Goal: Information Seeking & Learning: Find specific fact

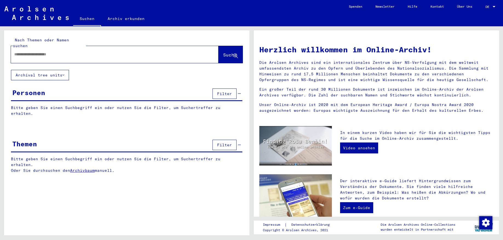
click at [71, 51] on input "text" at bounding box center [108, 54] width 188 height 6
click at [61, 51] on input "text" at bounding box center [108, 54] width 188 height 6
click at [495, 6] on div at bounding box center [493, 7] width 5 height 4
click at [483, 10] on span "English" at bounding box center [479, 10] width 13 height 4
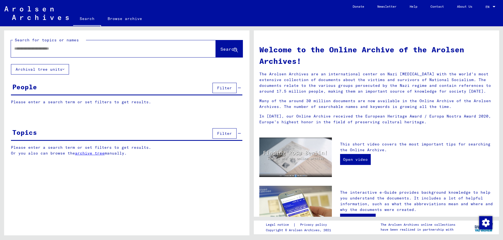
click at [124, 96] on yv-its-grid-expansion-panel "People Filter Please enter a search term or set filters to get results. Signatu…" at bounding box center [126, 97] width 245 height 32
click at [135, 103] on p "Please enter a search term or set filters to get results." at bounding box center [126, 102] width 231 height 6
click at [222, 87] on span "Filter" at bounding box center [224, 87] width 15 height 5
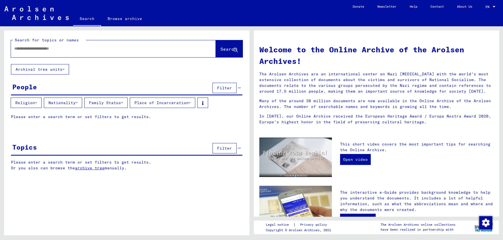
click at [188, 103] on button "Place of Incarceration" at bounding box center [162, 102] width 65 height 10
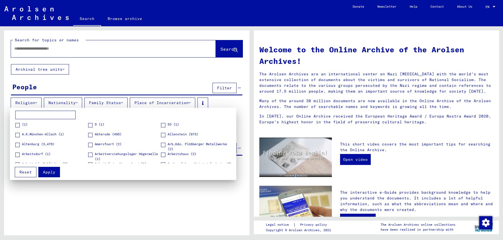
click at [187, 102] on div at bounding box center [251, 120] width 503 height 240
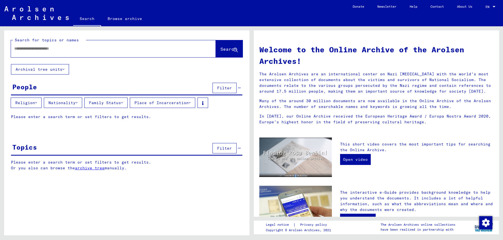
click at [187, 102] on button "Place of Incarceration" at bounding box center [162, 102] width 65 height 10
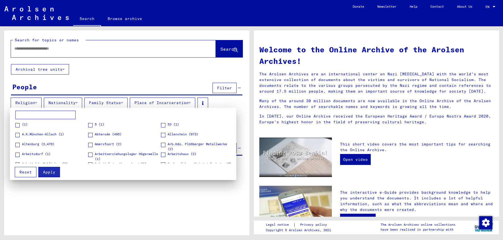
click at [63, 116] on input at bounding box center [45, 115] width 60 height 9
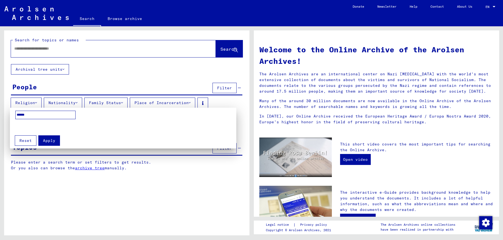
type input "******"
click at [51, 139] on span "Apply" at bounding box center [49, 140] width 12 height 5
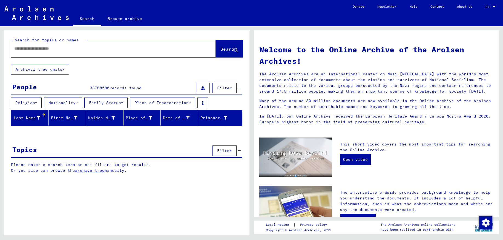
click at [191, 102] on button "Place of Incarceration" at bounding box center [162, 102] width 65 height 10
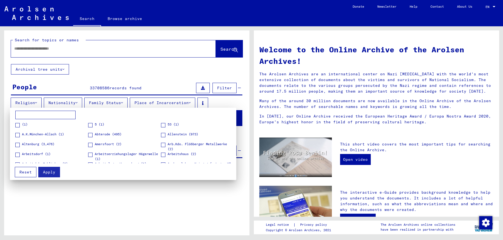
click at [28, 170] on button "Reset" at bounding box center [26, 172] width 22 height 10
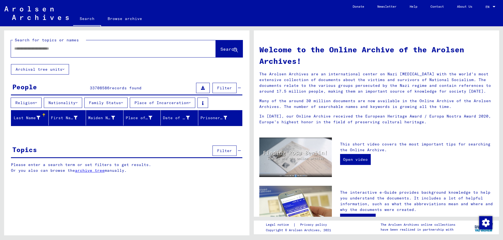
click at [137, 88] on span "records found" at bounding box center [125, 87] width 32 height 5
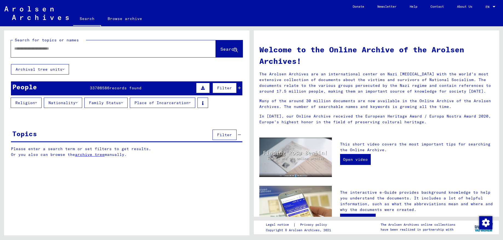
click at [137, 88] on span "records found" at bounding box center [125, 87] width 32 height 5
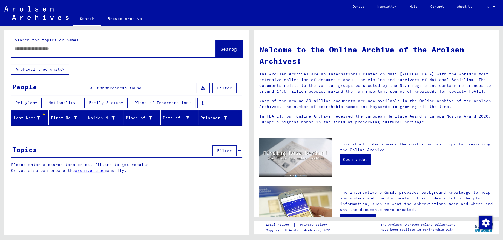
click at [44, 46] on input "text" at bounding box center [106, 49] width 185 height 6
type input "**********"
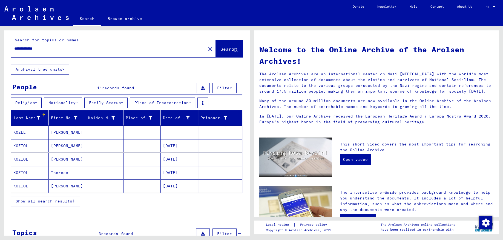
click at [91, 146] on mat-cell at bounding box center [105, 145] width 38 height 13
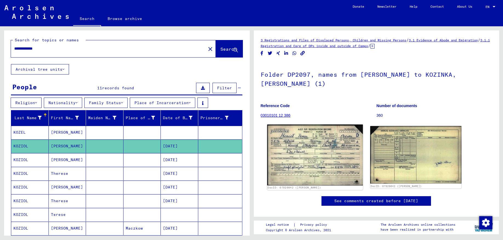
click at [305, 162] on img at bounding box center [315, 155] width 96 height 61
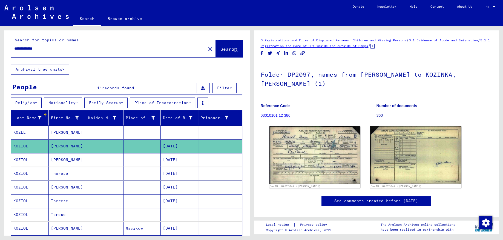
drag, startPoint x: 29, startPoint y: 48, endPoint x: -14, endPoint y: 56, distance: 43.7
click at [14, 51] on input "**********" at bounding box center [108, 49] width 188 height 6
type input "**********"
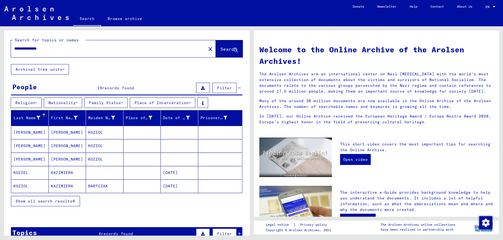
click at [96, 186] on mat-cell "BARTCZAK" at bounding box center [105, 185] width 38 height 13
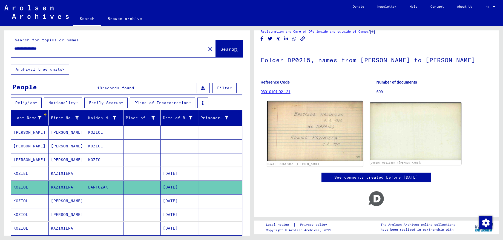
scroll to position [20, 0]
click at [325, 107] on img at bounding box center [315, 131] width 96 height 60
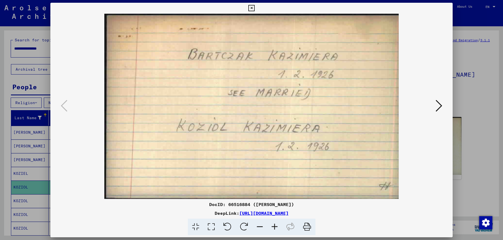
click at [441, 105] on icon at bounding box center [438, 105] width 7 height 13
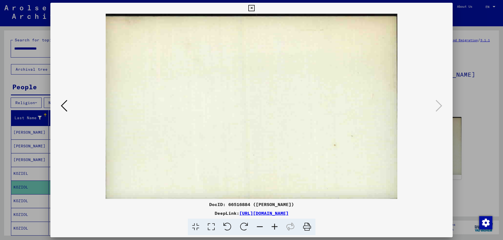
click at [255, 6] on icon at bounding box center [251, 8] width 6 height 7
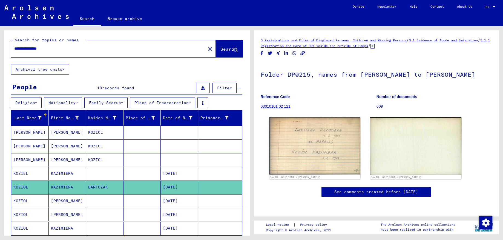
click at [122, 202] on mat-cell at bounding box center [105, 200] width 38 height 13
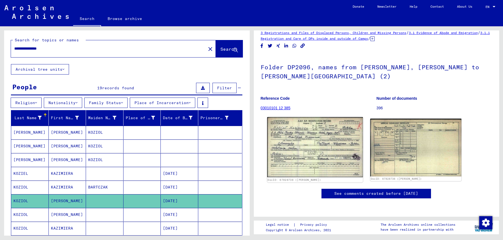
scroll to position [27, 0]
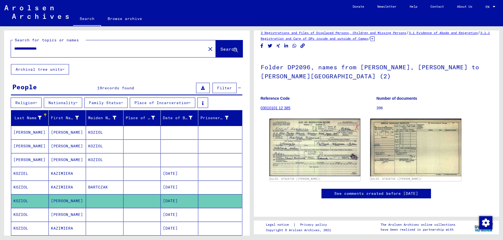
click at [409, 191] on link "See comments created before [DATE]" at bounding box center [376, 194] width 84 height 6
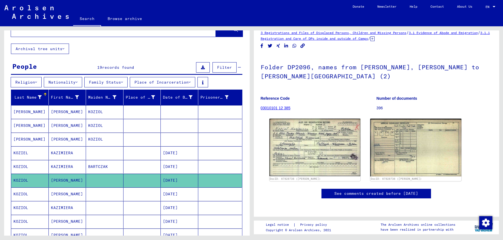
scroll to position [29, 0]
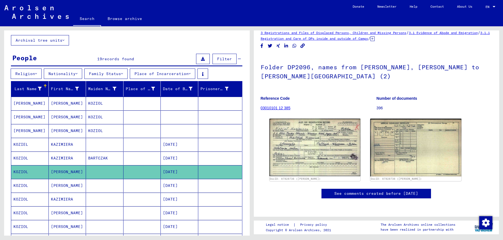
click at [105, 183] on mat-cell at bounding box center [105, 185] width 38 height 13
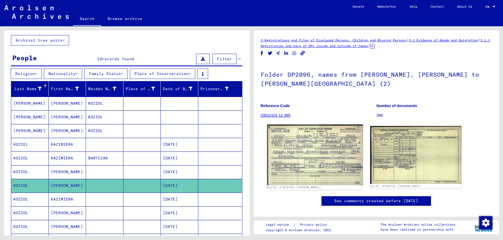
click at [307, 149] on img at bounding box center [315, 155] width 96 height 60
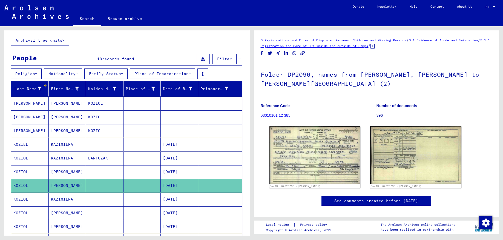
click at [97, 157] on mat-cell "BARTCZAK" at bounding box center [105, 157] width 38 height 13
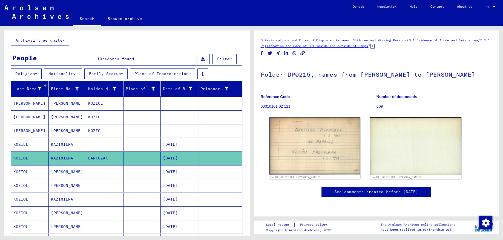
click at [101, 143] on mat-cell at bounding box center [105, 144] width 38 height 13
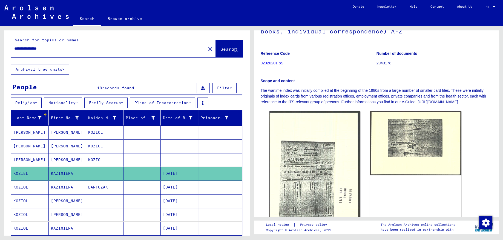
click at [59, 48] on input "**********" at bounding box center [108, 49] width 188 height 6
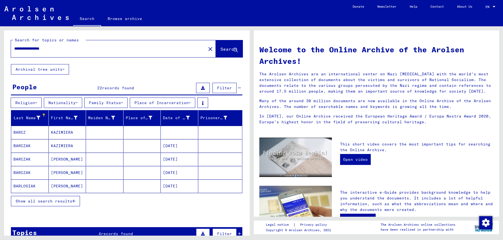
click at [67, 201] on span "Show all search results" at bounding box center [44, 200] width 57 height 5
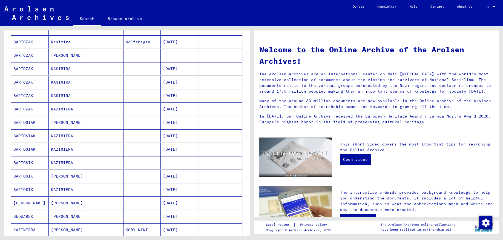
scroll to position [232, 0]
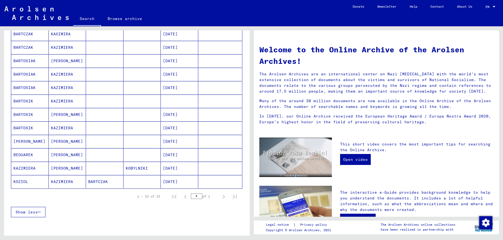
click at [89, 183] on mat-cell "BARTCZAK" at bounding box center [105, 181] width 38 height 13
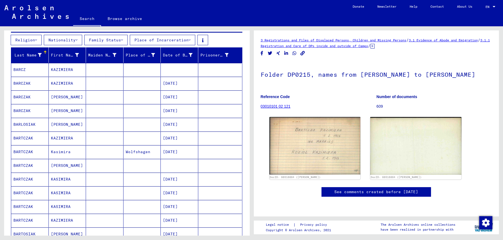
scroll to position [61, 0]
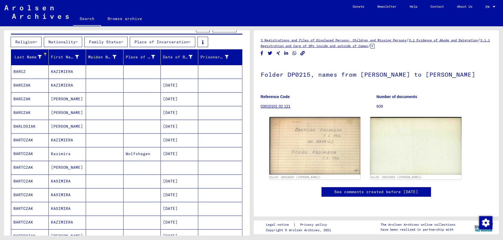
click at [181, 139] on mat-cell "[DATE]" at bounding box center [180, 139] width 38 height 13
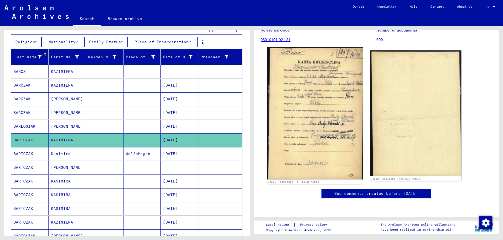
scroll to position [87, 0]
click at [310, 90] on img at bounding box center [315, 113] width 96 height 132
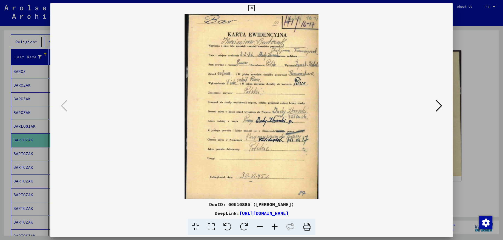
click at [273, 226] on icon at bounding box center [274, 226] width 15 height 17
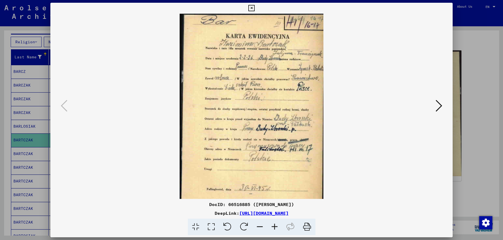
click at [273, 226] on icon at bounding box center [274, 226] width 15 height 17
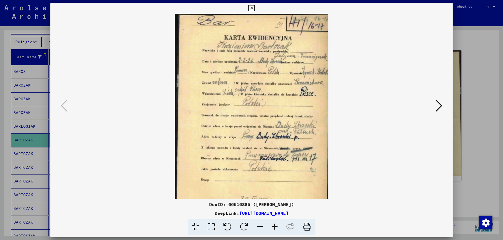
click at [273, 226] on icon at bounding box center [274, 226] width 15 height 17
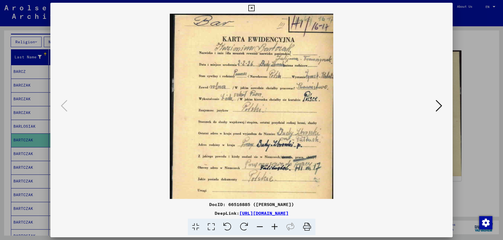
click at [273, 226] on icon at bounding box center [274, 226] width 15 height 17
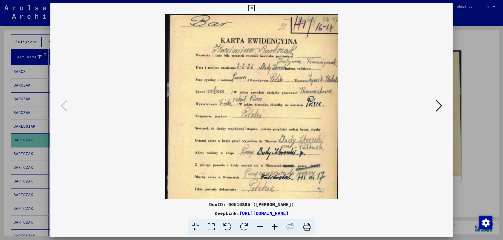
click at [273, 226] on icon at bounding box center [274, 226] width 15 height 17
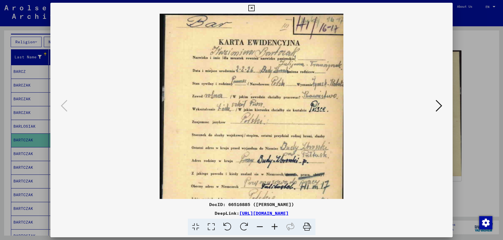
click at [273, 226] on icon at bounding box center [274, 226] width 15 height 17
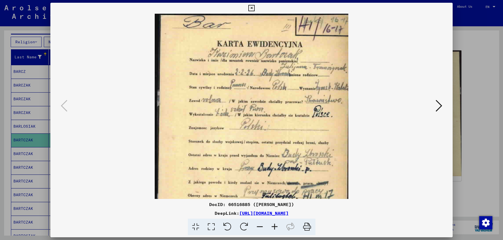
click at [273, 226] on icon at bounding box center [274, 226] width 15 height 17
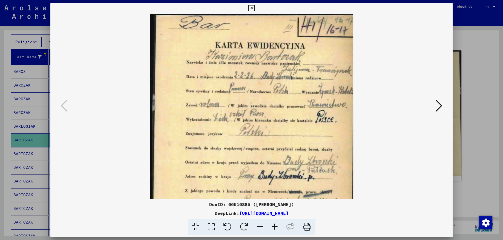
click at [273, 226] on icon at bounding box center [274, 226] width 15 height 17
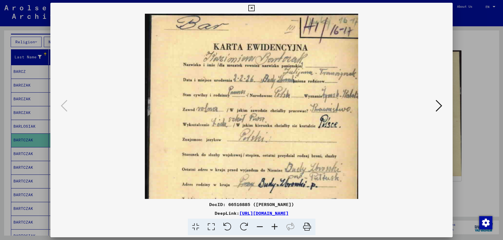
click at [437, 108] on icon at bounding box center [438, 105] width 7 height 13
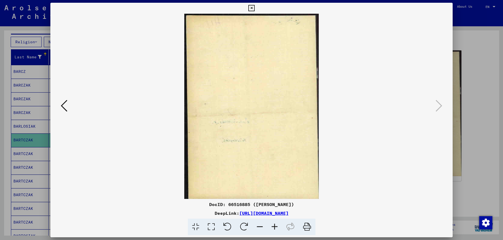
click at [419, 108] on div at bounding box center [251, 106] width 402 height 185
click at [63, 109] on icon at bounding box center [64, 105] width 7 height 13
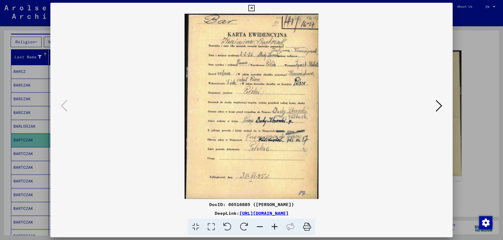
click at [440, 105] on icon at bounding box center [438, 105] width 7 height 13
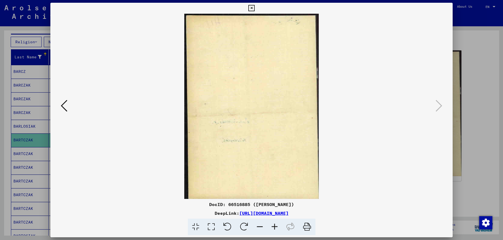
click at [255, 7] on icon at bounding box center [251, 8] width 6 height 7
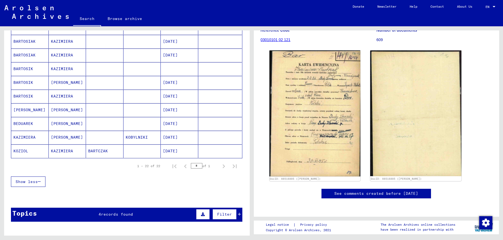
scroll to position [291, 0]
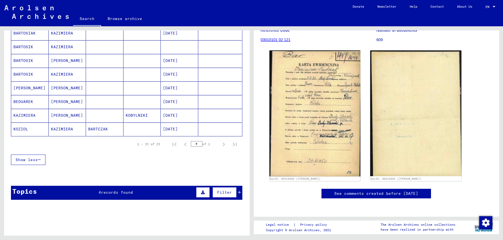
click at [178, 129] on mat-cell "[DATE]" at bounding box center [180, 128] width 38 height 13
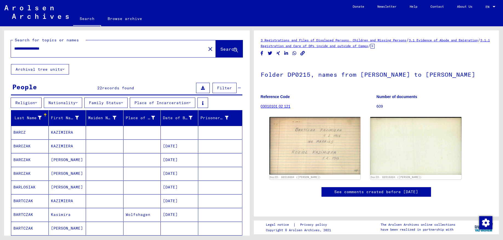
drag, startPoint x: 64, startPoint y: 46, endPoint x: 38, endPoint y: 48, distance: 25.9
click at [38, 48] on input "**********" at bounding box center [108, 49] width 188 height 6
type input "**********"
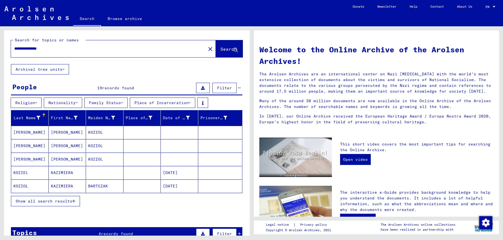
click at [63, 187] on mat-cell "KAZIMIERA" at bounding box center [68, 185] width 38 height 13
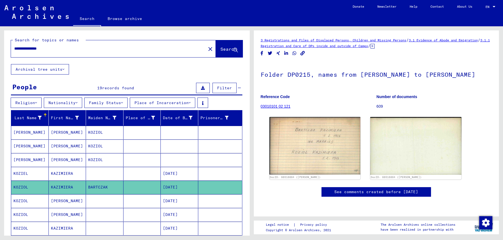
click at [79, 197] on mat-cell "[PERSON_NAME]" at bounding box center [68, 200] width 38 height 13
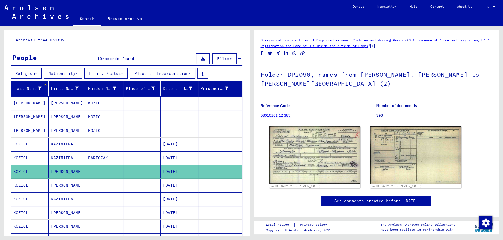
scroll to position [58, 0]
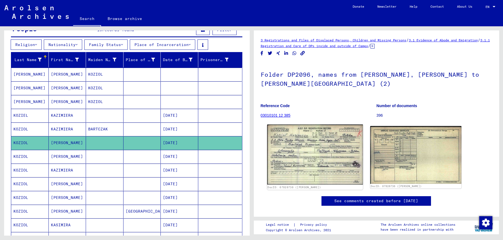
click at [303, 148] on img at bounding box center [315, 155] width 96 height 60
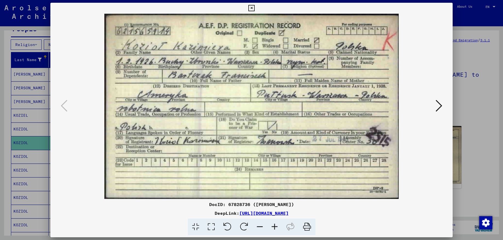
click at [255, 7] on icon at bounding box center [251, 8] width 6 height 7
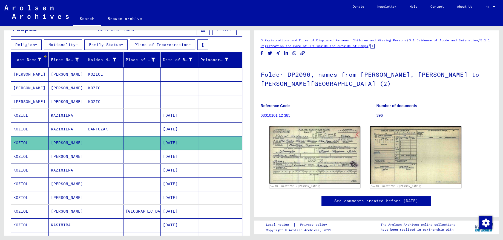
click at [96, 141] on mat-cell at bounding box center [105, 142] width 38 height 13
click at [281, 113] on link "03010101 12 385" at bounding box center [276, 115] width 30 height 4
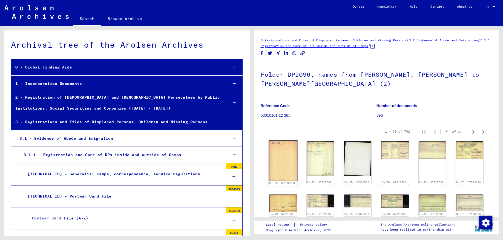
click at [287, 152] on img at bounding box center [283, 160] width 29 height 41
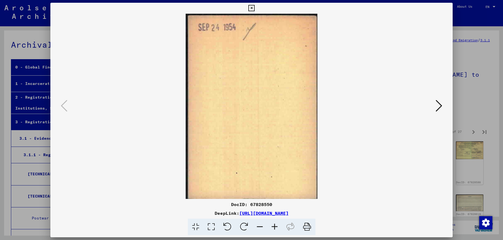
click at [439, 108] on icon at bounding box center [438, 105] width 7 height 13
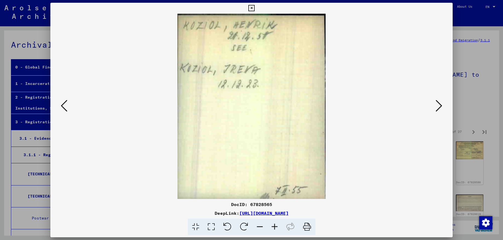
click at [439, 108] on icon at bounding box center [438, 105] width 7 height 13
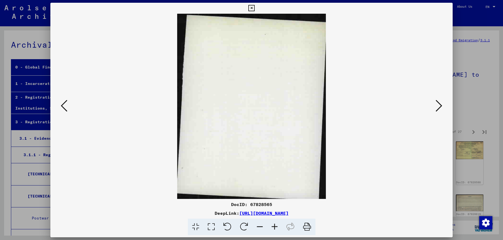
click at [67, 108] on icon at bounding box center [64, 105] width 7 height 13
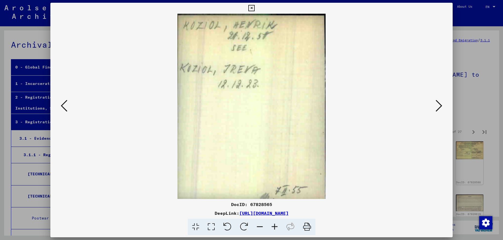
click at [440, 109] on icon at bounding box center [438, 105] width 7 height 13
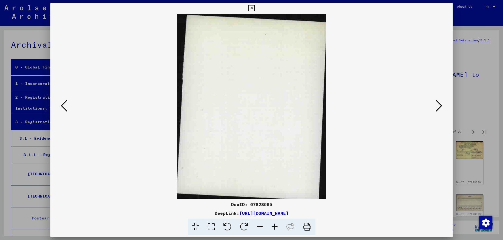
click at [440, 109] on icon at bounding box center [438, 105] width 7 height 13
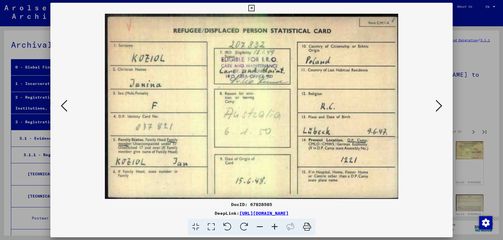
click at [440, 109] on icon at bounding box center [438, 105] width 7 height 13
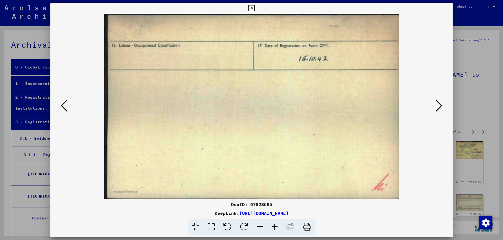
click at [440, 109] on icon at bounding box center [438, 105] width 7 height 13
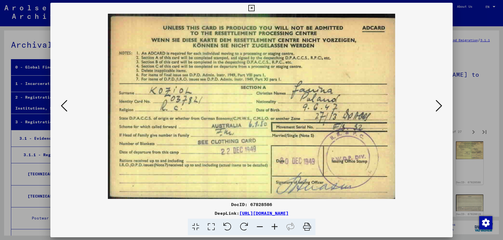
click at [440, 107] on icon at bounding box center [438, 105] width 7 height 13
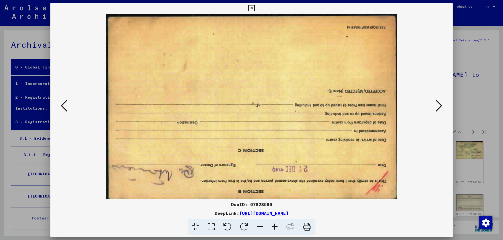
click at [440, 107] on icon at bounding box center [438, 105] width 7 height 13
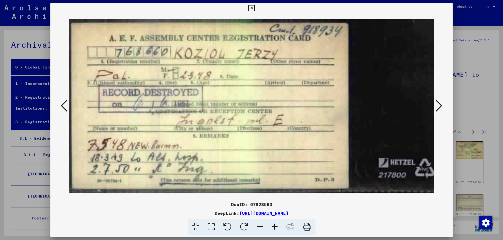
click at [440, 107] on icon at bounding box center [438, 105] width 7 height 13
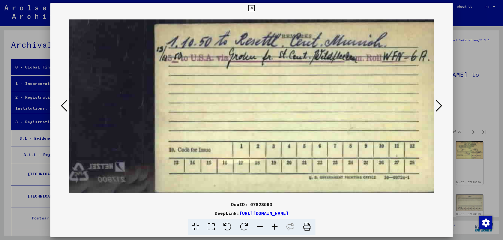
click at [61, 105] on icon at bounding box center [64, 105] width 7 height 13
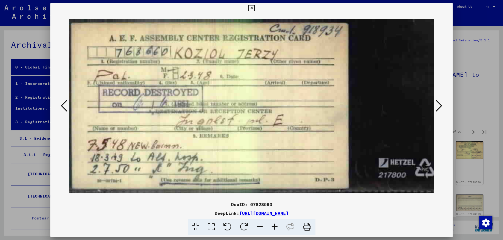
click at [442, 108] on icon at bounding box center [438, 105] width 7 height 13
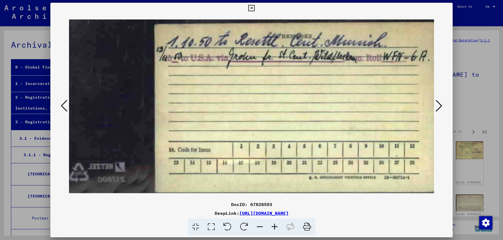
click at [442, 108] on icon at bounding box center [438, 105] width 7 height 13
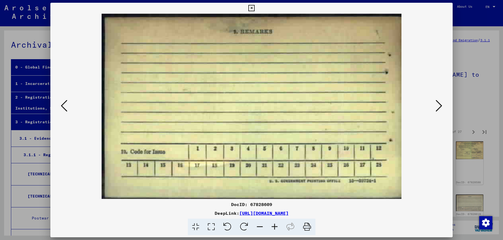
click at [442, 108] on icon at bounding box center [438, 105] width 7 height 13
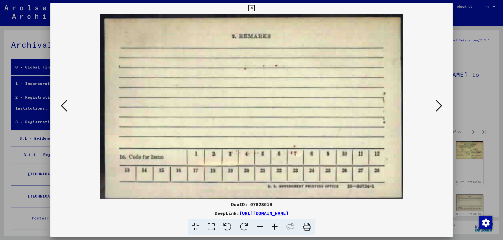
click at [442, 108] on icon at bounding box center [438, 105] width 7 height 13
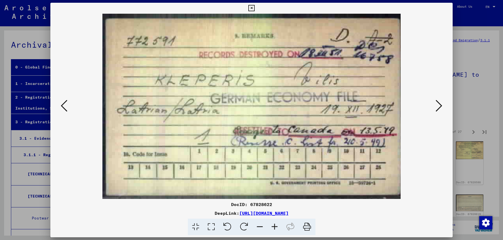
click at [442, 108] on icon at bounding box center [438, 105] width 7 height 13
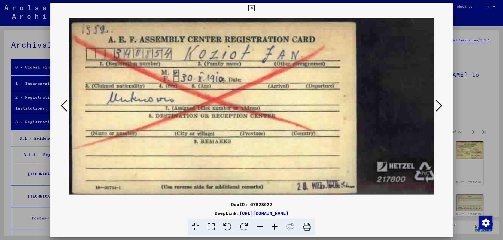
click at [442, 108] on icon at bounding box center [438, 105] width 7 height 13
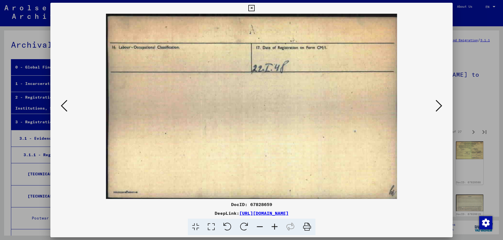
click at [442, 108] on icon at bounding box center [438, 105] width 7 height 13
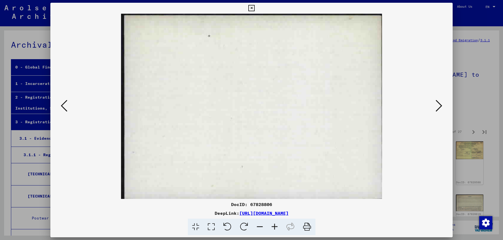
click at [442, 108] on icon at bounding box center [438, 105] width 7 height 13
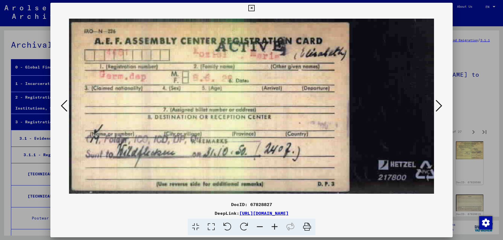
click at [442, 108] on icon at bounding box center [438, 105] width 7 height 13
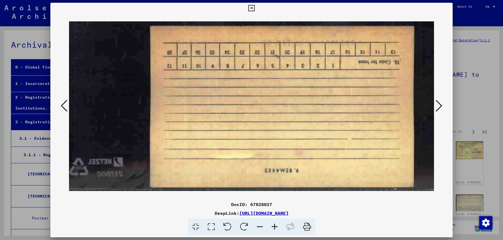
click at [442, 108] on icon at bounding box center [438, 105] width 7 height 13
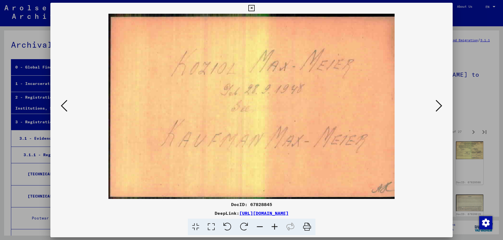
click at [442, 108] on icon at bounding box center [438, 105] width 7 height 13
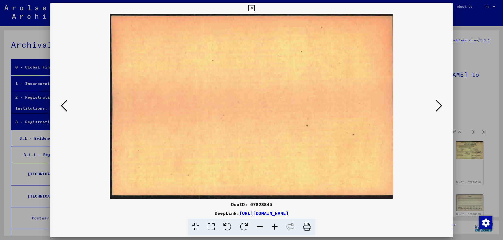
click at [442, 108] on icon at bounding box center [438, 105] width 7 height 13
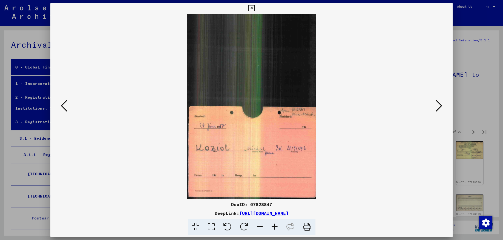
click at [442, 108] on icon at bounding box center [438, 105] width 7 height 13
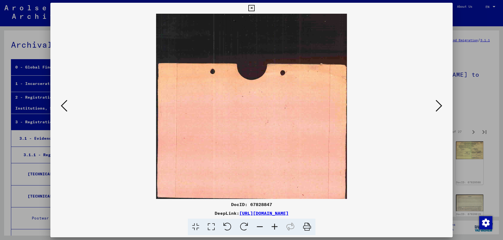
click at [442, 108] on icon at bounding box center [438, 105] width 7 height 13
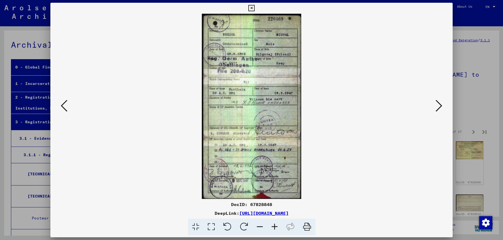
click at [442, 108] on icon at bounding box center [438, 105] width 7 height 13
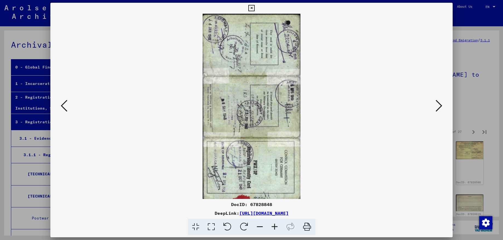
click at [442, 108] on icon at bounding box center [438, 105] width 7 height 13
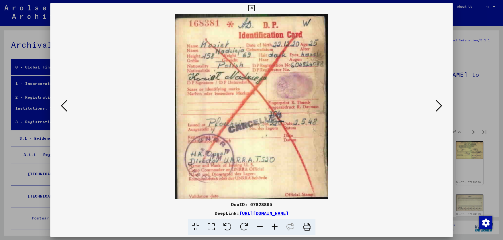
click at [442, 108] on icon at bounding box center [438, 105] width 7 height 13
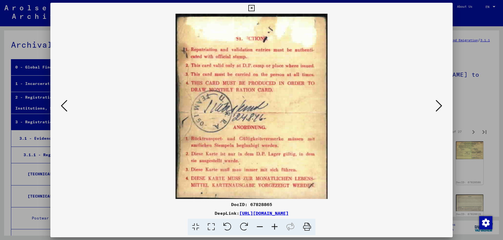
click at [442, 108] on icon at bounding box center [438, 105] width 7 height 13
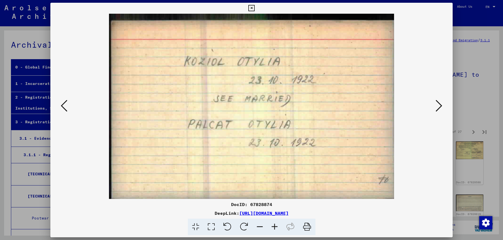
click at [442, 108] on icon at bounding box center [438, 105] width 7 height 13
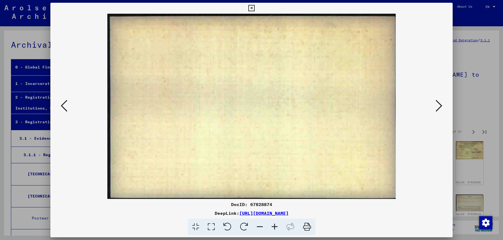
click at [442, 108] on icon at bounding box center [438, 105] width 7 height 13
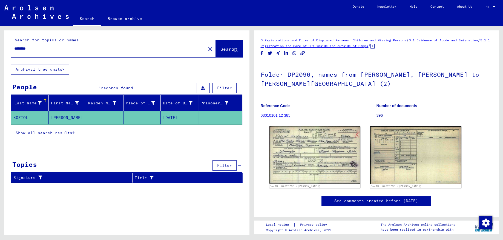
click at [49, 51] on input "********" at bounding box center [108, 49] width 188 height 6
drag, startPoint x: -14, startPoint y: 51, endPoint x: -14, endPoint y: 46, distance: 4.7
click at [14, 46] on input "********" at bounding box center [108, 49] width 188 height 6
type input "**********"
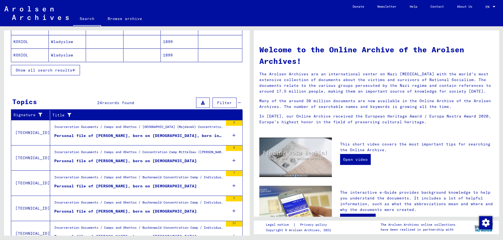
scroll to position [29, 0]
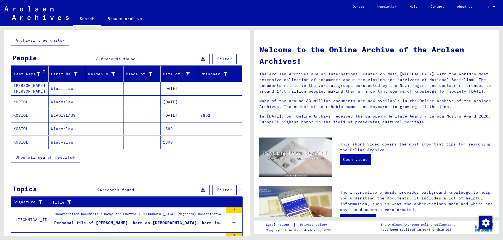
click at [57, 162] on div "Show all search results" at bounding box center [126, 157] width 231 height 16
click at [57, 156] on span "Show all search results" at bounding box center [44, 157] width 57 height 5
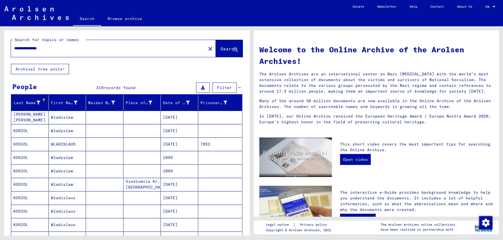
scroll to position [0, 0]
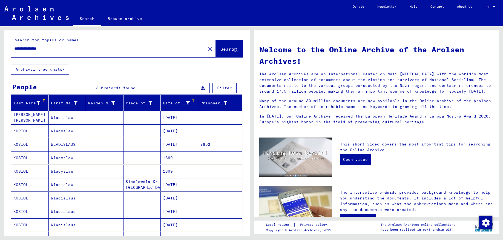
click at [178, 104] on div "Date of Birth" at bounding box center [176, 103] width 27 height 6
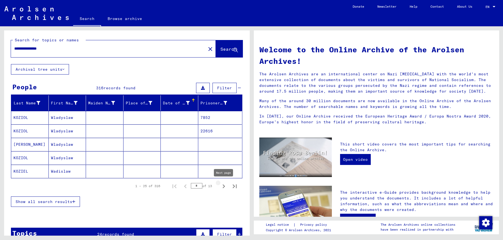
click at [224, 186] on icon "Next page" at bounding box center [224, 186] width 8 height 8
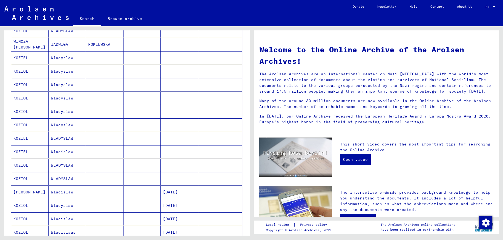
scroll to position [116, 0]
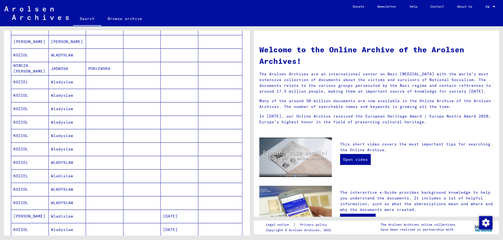
click at [64, 97] on mat-cell "Wladyslaw" at bounding box center [68, 95] width 38 height 13
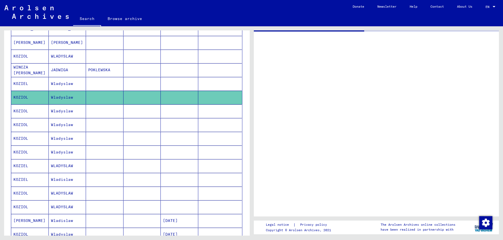
scroll to position [117, 0]
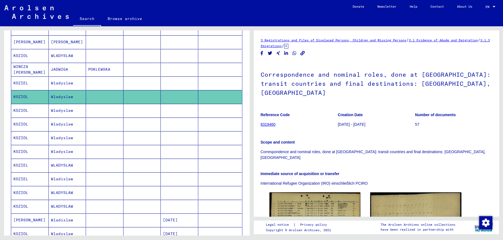
click at [71, 112] on mat-cell "Wladyslaw" at bounding box center [68, 110] width 38 height 13
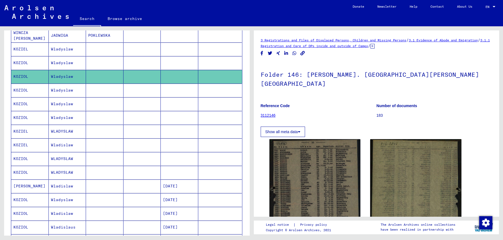
scroll to position [175, 0]
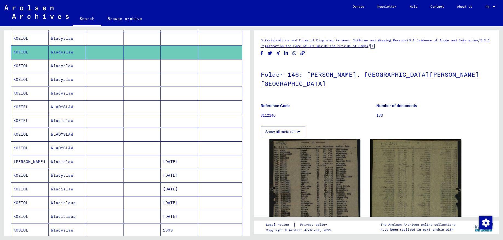
click at [60, 79] on mat-cell "Wladyslaw" at bounding box center [68, 79] width 38 height 13
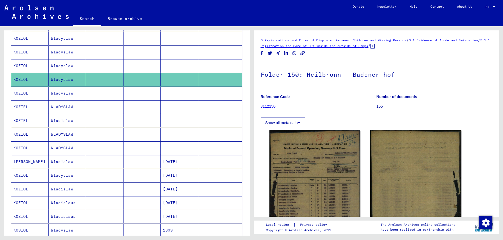
click at [63, 67] on mat-cell "Wladyslaw" at bounding box center [68, 65] width 38 height 13
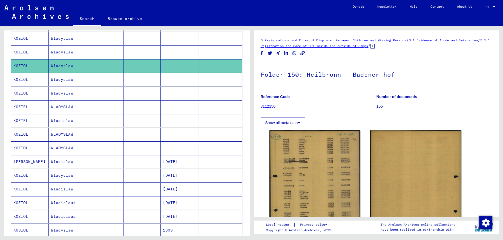
click at [62, 107] on mat-cell "WLADYSLAW" at bounding box center [68, 106] width 38 height 13
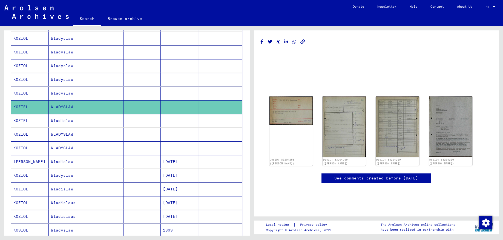
click at [61, 149] on mat-cell "WLADYSLAW" at bounding box center [68, 147] width 38 height 13
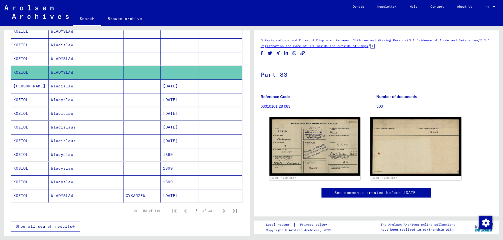
scroll to position [262, 0]
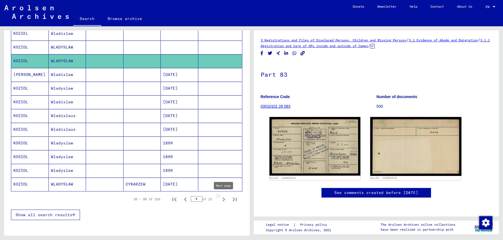
click at [222, 199] on icon "Next page" at bounding box center [224, 199] width 8 height 8
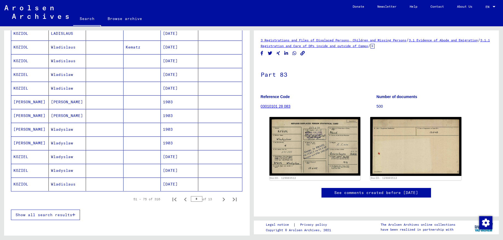
click at [222, 199] on icon "Next page" at bounding box center [224, 199] width 8 height 8
click at [222, 201] on icon "Next page" at bounding box center [224, 199] width 8 height 8
type input "*"
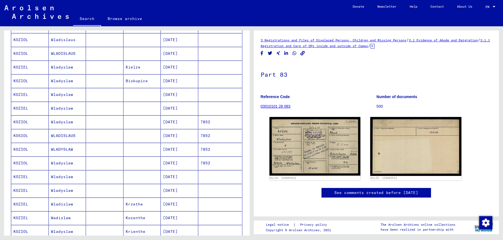
scroll to position [88, 0]
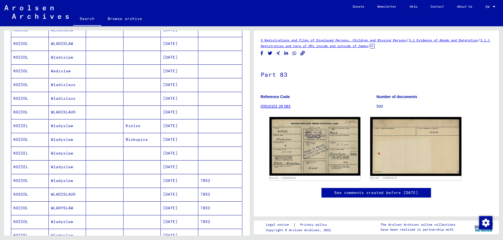
click at [65, 124] on mat-cell "Wladyslaw" at bounding box center [68, 125] width 38 height 13
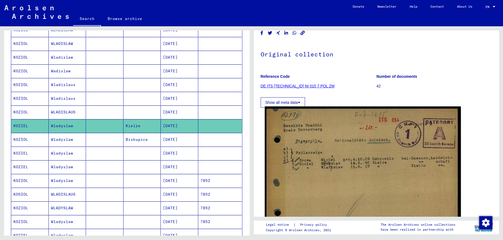
scroll to position [58, 0]
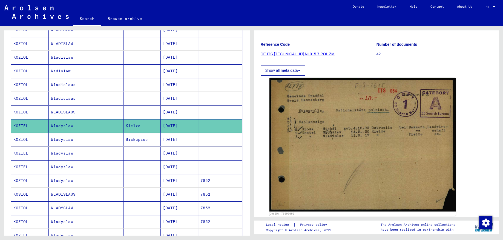
click at [144, 140] on mat-cell "Biskupice" at bounding box center [142, 139] width 38 height 13
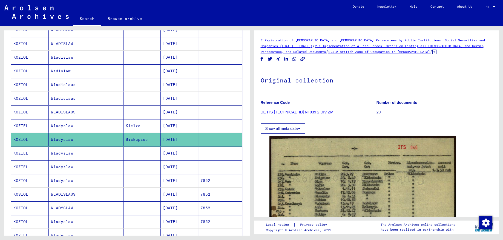
click at [150, 113] on mat-cell at bounding box center [142, 111] width 38 height 13
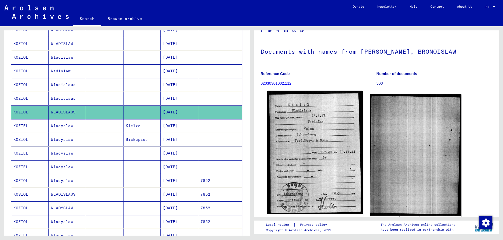
scroll to position [58, 0]
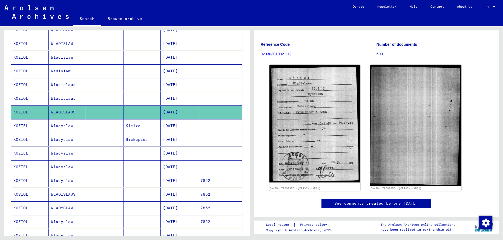
click at [101, 97] on mat-cell at bounding box center [105, 98] width 38 height 13
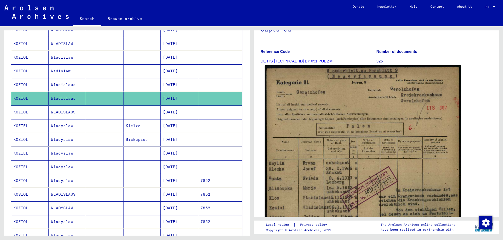
scroll to position [58, 0]
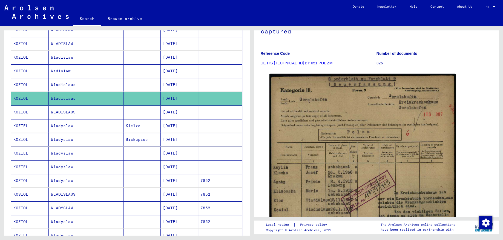
click at [101, 112] on mat-cell at bounding box center [105, 111] width 38 height 13
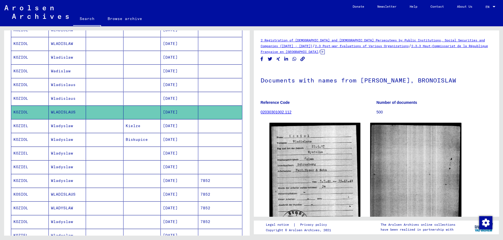
click at [92, 129] on mat-cell at bounding box center [105, 125] width 38 height 13
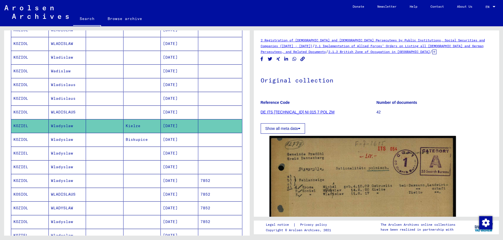
click at [100, 137] on mat-cell at bounding box center [105, 139] width 38 height 13
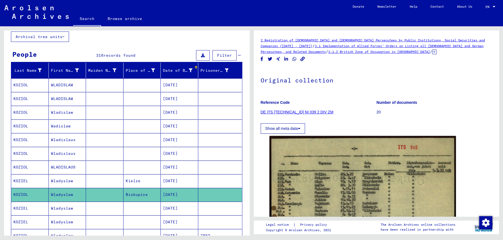
scroll to position [30, 0]
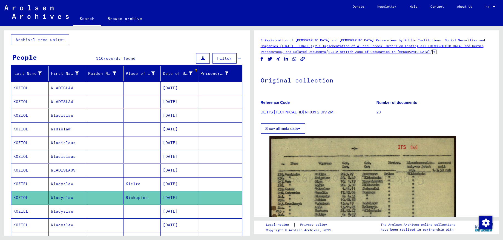
click at [101, 131] on mat-cell at bounding box center [105, 128] width 38 height 13
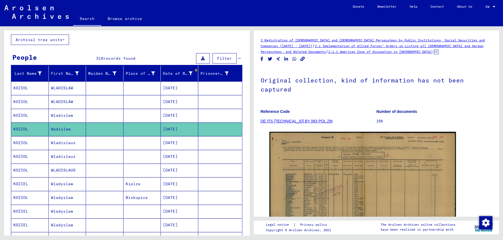
click at [104, 116] on mat-cell at bounding box center [105, 115] width 38 height 13
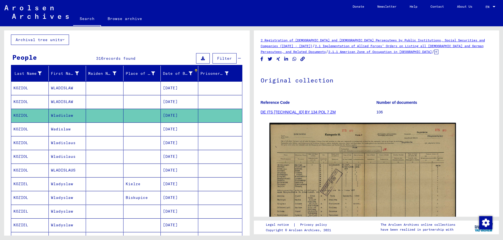
click at [125, 100] on mat-cell at bounding box center [142, 101] width 38 height 13
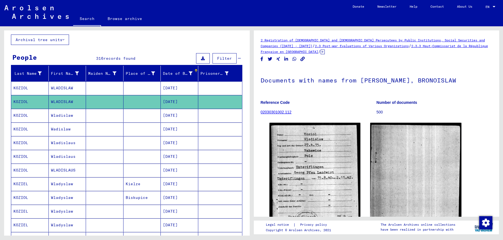
click at [124, 87] on mat-cell at bounding box center [142, 87] width 38 height 13
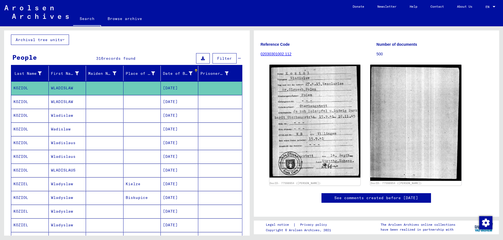
scroll to position [88, 0]
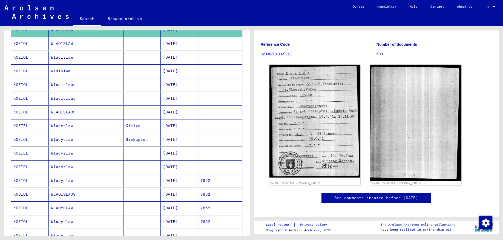
click at [66, 165] on mat-cell "Wladyslaw" at bounding box center [68, 166] width 38 height 13
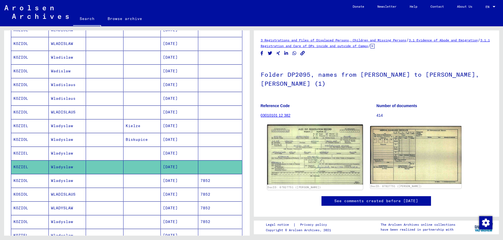
click at [332, 154] on img at bounding box center [315, 155] width 96 height 60
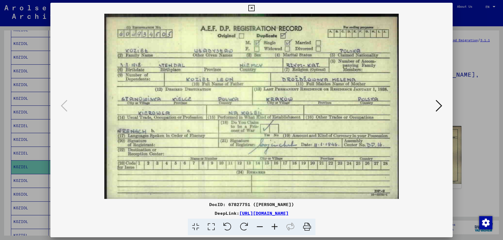
click at [255, 7] on icon at bounding box center [251, 8] width 6 height 7
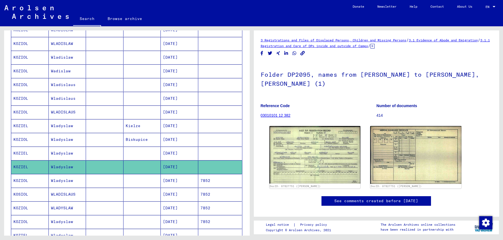
click at [77, 143] on mat-cell "Wladyslaw" at bounding box center [68, 139] width 38 height 13
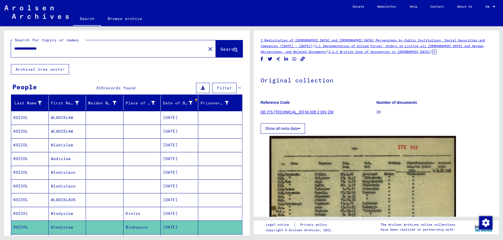
click at [30, 50] on input "**********" at bounding box center [108, 49] width 188 height 6
click at [29, 121] on mat-cell "KOZIOL" at bounding box center [30, 117] width 38 height 13
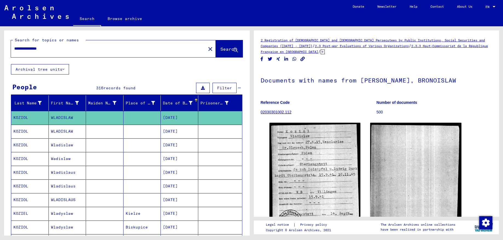
click at [98, 126] on mat-cell at bounding box center [105, 131] width 38 height 13
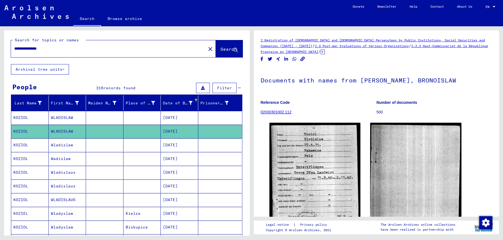
click at [104, 141] on mat-cell at bounding box center [105, 144] width 38 height 13
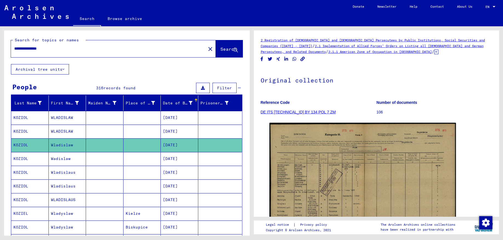
click at [102, 120] on mat-cell at bounding box center [105, 117] width 38 height 13
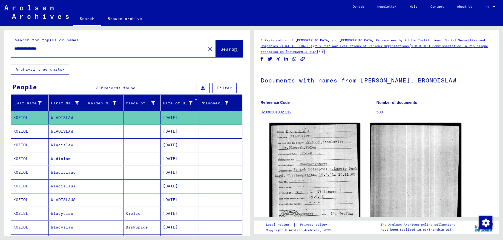
click at [117, 127] on mat-cell at bounding box center [105, 131] width 38 height 13
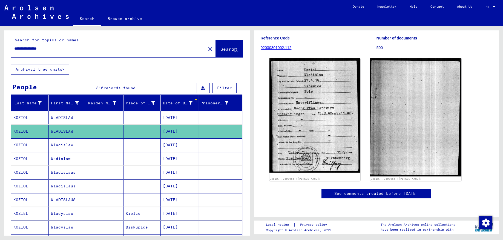
scroll to position [238, 0]
click at [67, 145] on mat-cell "Wladislaw" at bounding box center [68, 144] width 38 height 13
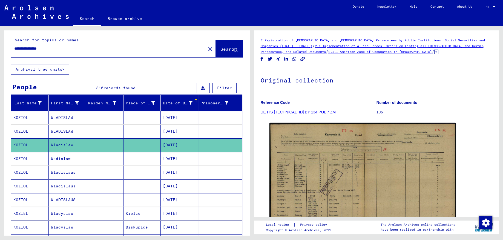
click at [73, 161] on mat-cell "Wadislaw" at bounding box center [68, 158] width 38 height 13
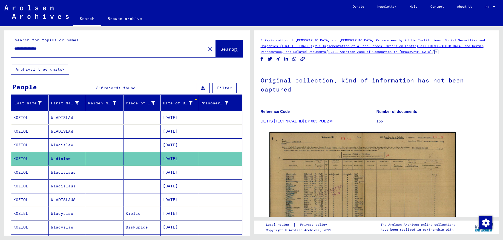
click at [106, 169] on mat-cell at bounding box center [105, 172] width 38 height 13
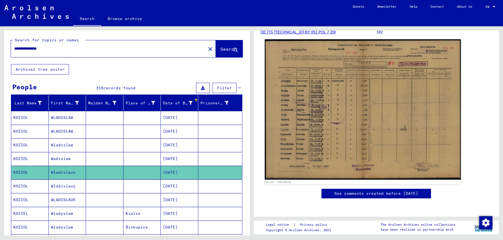
scroll to position [87, 0]
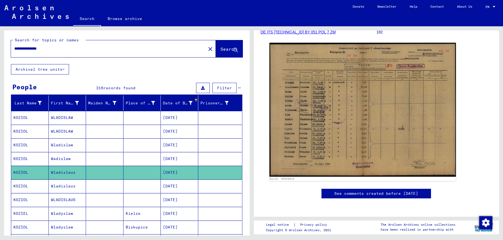
click at [80, 184] on mat-cell "Wladislaus" at bounding box center [68, 185] width 38 height 13
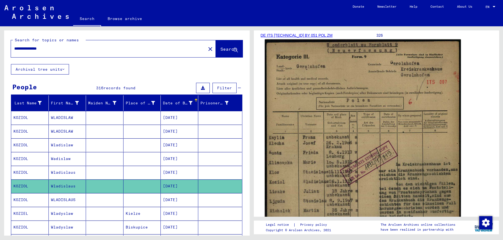
scroll to position [87, 0]
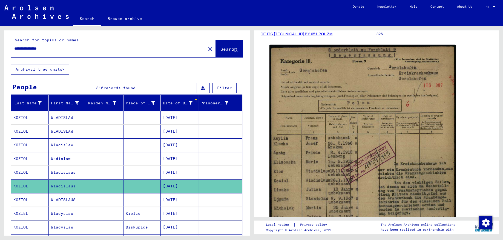
click at [87, 201] on mat-cell at bounding box center [105, 199] width 38 height 13
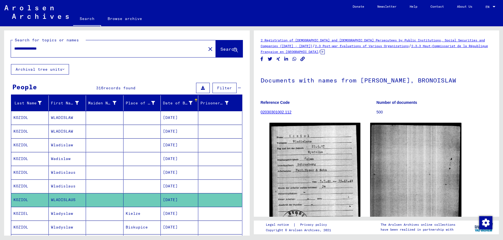
scroll to position [58, 0]
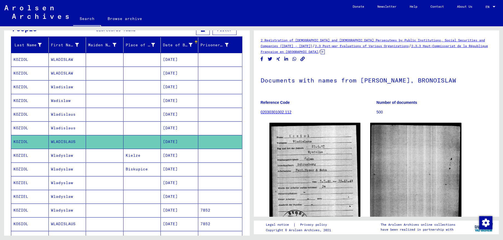
click at [101, 179] on mat-cell at bounding box center [105, 182] width 38 height 13
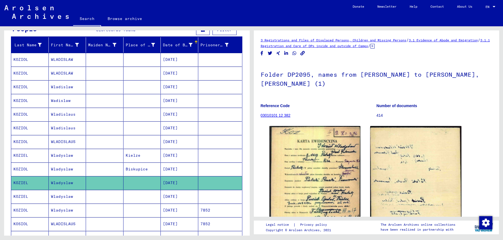
click at [104, 197] on mat-cell at bounding box center [105, 196] width 38 height 13
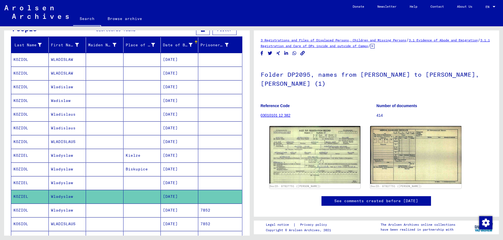
click at [104, 210] on mat-cell at bounding box center [105, 209] width 38 height 13
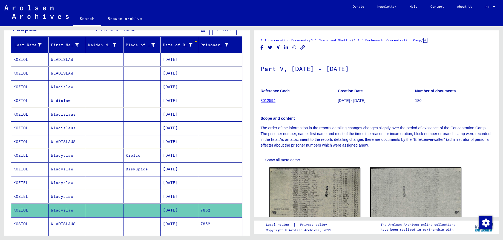
click at [105, 222] on mat-cell at bounding box center [105, 223] width 38 height 13
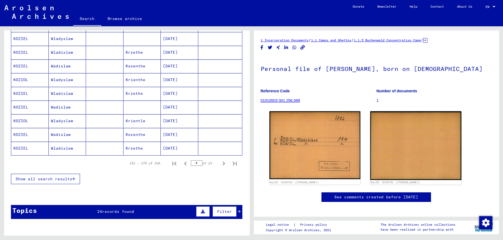
scroll to position [320, 0]
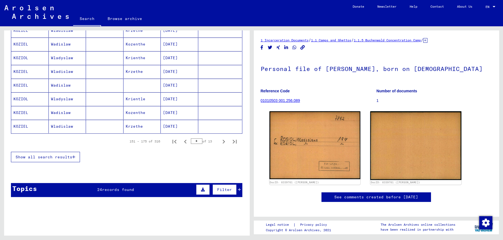
click at [97, 98] on mat-cell at bounding box center [105, 98] width 38 height 13
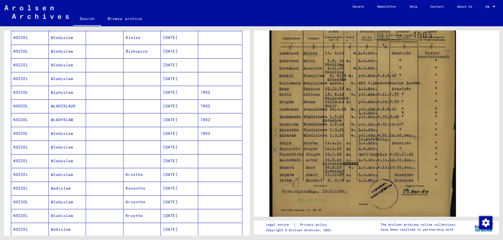
scroll to position [174, 0]
click at [76, 106] on mat-cell "WLADISLAUS" at bounding box center [68, 107] width 38 height 13
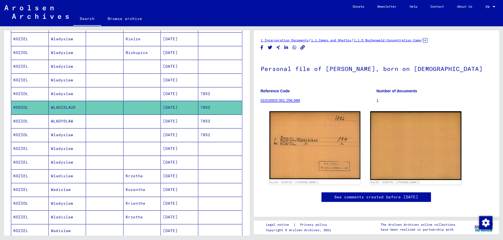
click at [156, 129] on mat-cell at bounding box center [142, 134] width 38 height 13
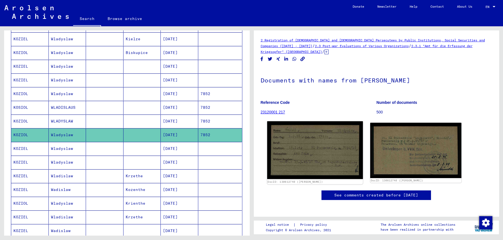
click at [304, 152] on img at bounding box center [315, 150] width 96 height 58
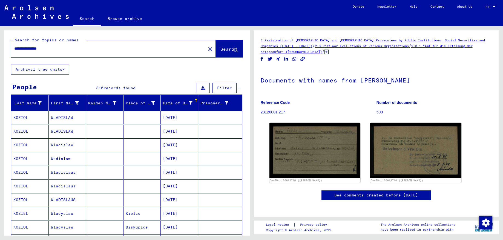
click at [181, 118] on mat-cell "[DATE]" at bounding box center [180, 117] width 38 height 13
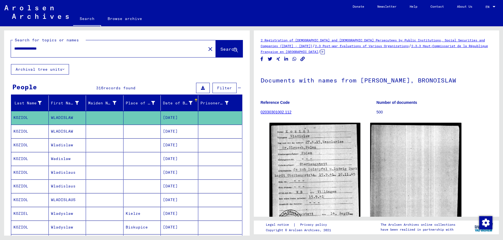
click at [184, 133] on mat-cell "[DATE]" at bounding box center [180, 131] width 38 height 13
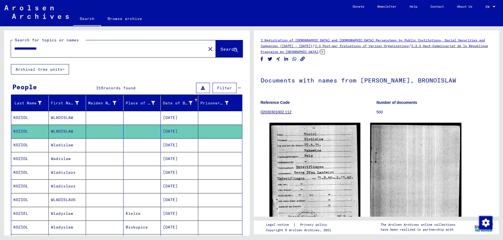
click at [168, 148] on mat-cell "[DATE]" at bounding box center [180, 144] width 38 height 13
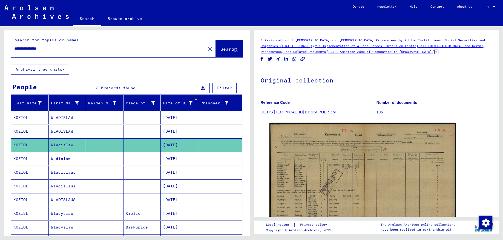
click at [171, 156] on mat-cell "[DATE]" at bounding box center [180, 158] width 38 height 13
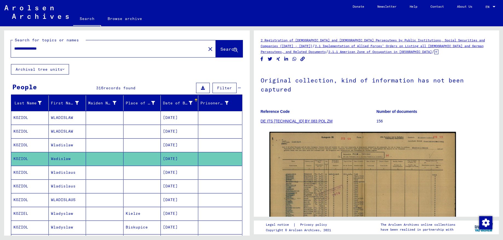
drag, startPoint x: 105, startPoint y: 50, endPoint x: 31, endPoint y: 45, distance: 74.1
click at [31, 46] on input "**********" at bounding box center [108, 49] width 188 height 6
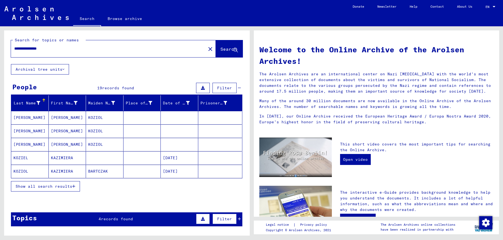
click at [106, 171] on mat-cell "BARTCZAK" at bounding box center [105, 171] width 38 height 13
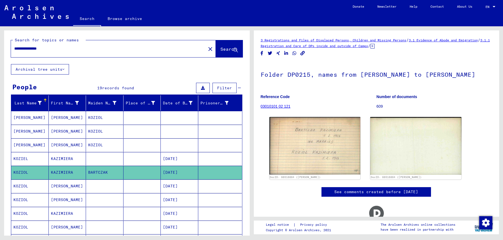
click at [75, 49] on input "**********" at bounding box center [108, 49] width 188 height 6
drag, startPoint x: 74, startPoint y: 49, endPoint x: 30, endPoint y: 48, distance: 44.1
click at [30, 48] on input "**********" at bounding box center [108, 49] width 188 height 6
type input "**********"
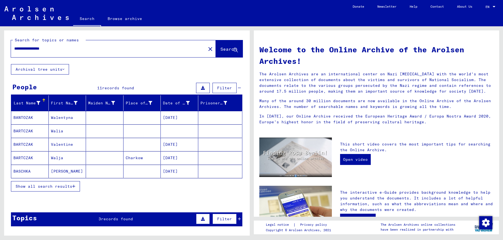
click at [61, 133] on mat-cell "Walia" at bounding box center [68, 130] width 38 height 13
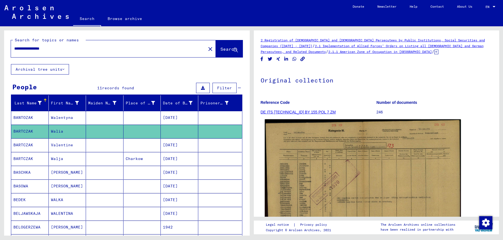
click at [318, 180] on img at bounding box center [362, 189] width 196 height 141
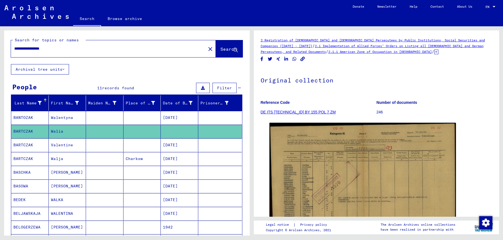
click at [66, 147] on mat-cell "Valentine" at bounding box center [68, 144] width 38 height 13
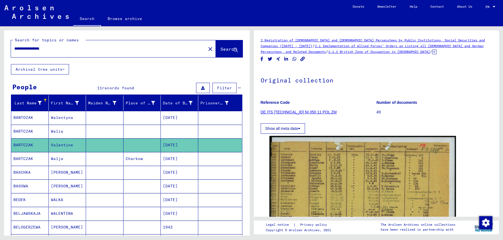
click at [99, 158] on mat-cell at bounding box center [105, 158] width 38 height 13
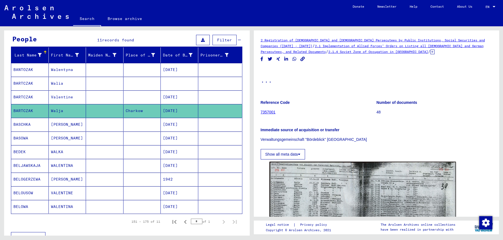
scroll to position [87, 0]
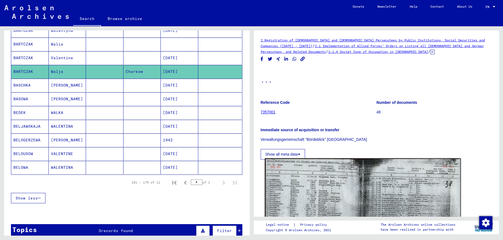
click at [296, 197] on img at bounding box center [362, 227] width 196 height 139
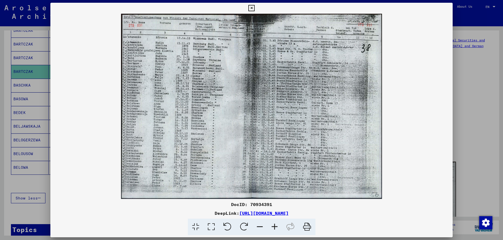
click at [255, 9] on icon at bounding box center [251, 8] width 6 height 7
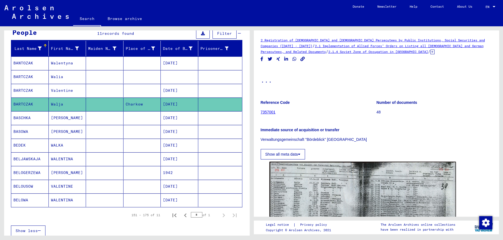
scroll to position [29, 0]
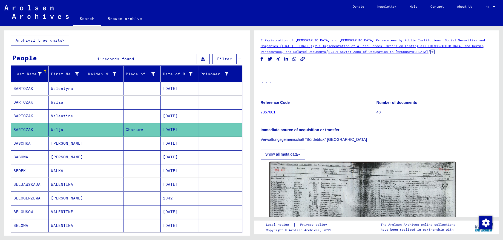
click at [174, 75] on div "Date of Birth" at bounding box center [178, 74] width 30 height 6
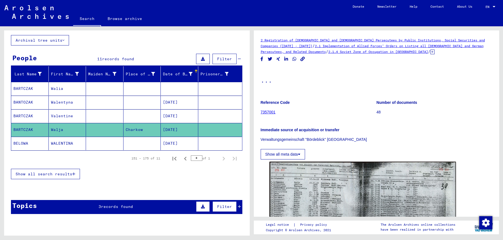
click at [50, 174] on span "Show all search results" at bounding box center [44, 173] width 57 height 5
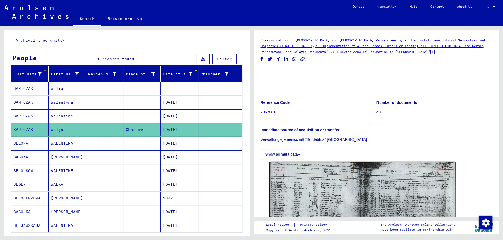
click at [35, 73] on div "Last Name" at bounding box center [27, 74] width 28 height 6
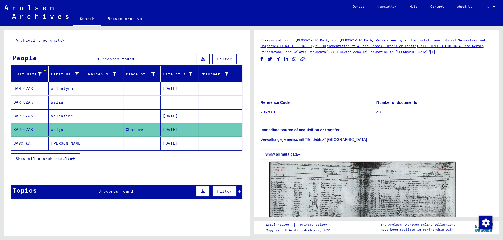
click at [58, 160] on span "Show all search results" at bounding box center [44, 158] width 57 height 5
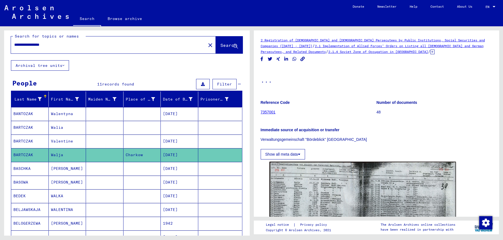
scroll to position [0, 0]
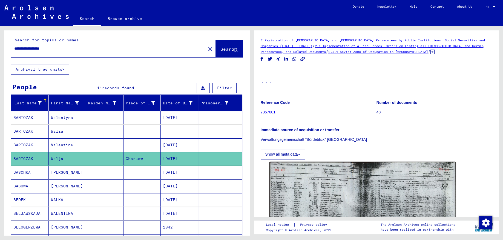
click at [68, 47] on input "**********" at bounding box center [108, 49] width 188 height 6
type input "********"
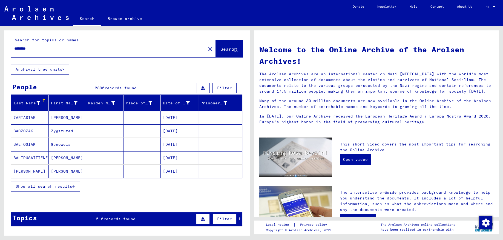
click at [25, 103] on div "Last Name" at bounding box center [26, 103] width 27 height 6
click at [57, 188] on span "Show all search results" at bounding box center [44, 186] width 57 height 5
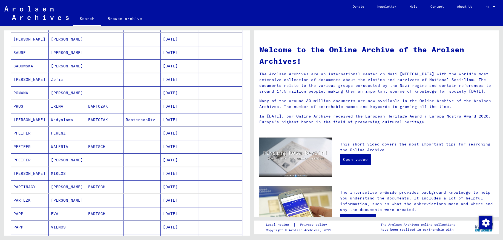
scroll to position [349, 0]
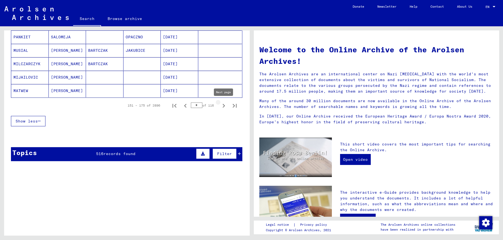
click at [224, 105] on icon "Next page" at bounding box center [224, 106] width 8 height 8
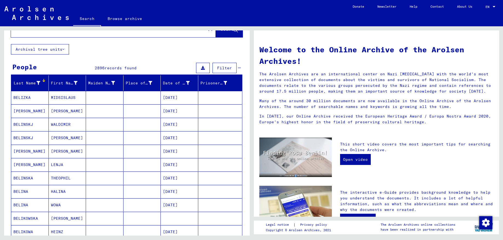
scroll to position [0, 0]
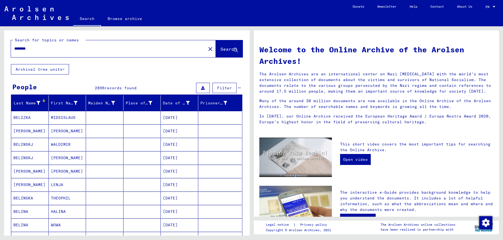
click at [41, 103] on div "Last Name" at bounding box center [27, 103] width 28 height 6
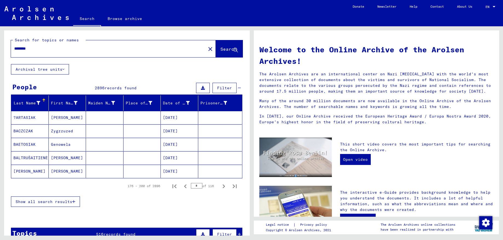
click at [39, 103] on icon at bounding box center [38, 103] width 4 height 4
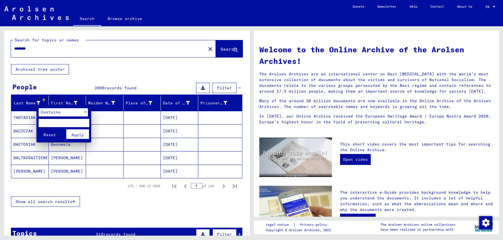
click at [43, 101] on div at bounding box center [251, 120] width 503 height 240
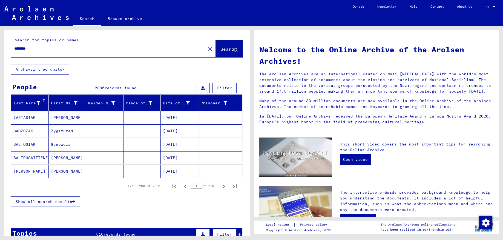
click at [43, 100] on div at bounding box center [43, 100] width 3 height 3
click at [45, 102] on div "Last Name" at bounding box center [30, 103] width 35 height 9
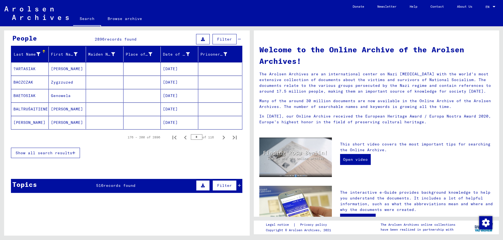
scroll to position [58, 0]
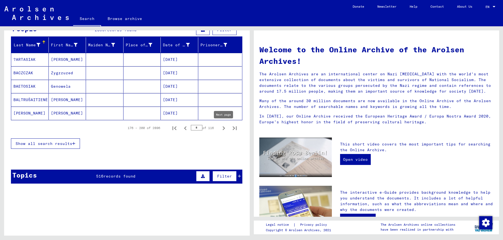
click at [223, 129] on icon "Next page" at bounding box center [224, 128] width 8 height 8
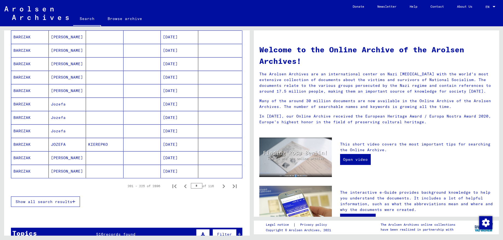
scroll to position [276, 0]
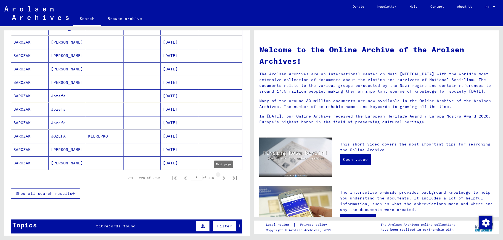
click at [223, 178] on icon "Next page" at bounding box center [224, 178] width 2 height 4
click at [223, 179] on icon "Next page" at bounding box center [224, 178] width 8 height 8
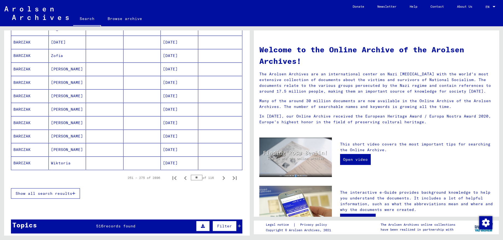
click at [223, 179] on icon "Next page" at bounding box center [224, 178] width 8 height 8
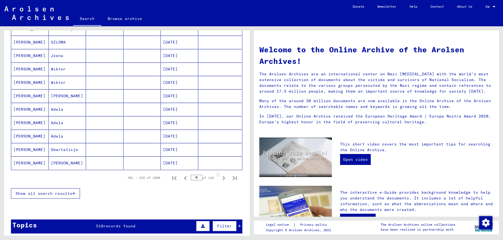
click at [223, 179] on icon "Next page" at bounding box center [224, 178] width 8 height 8
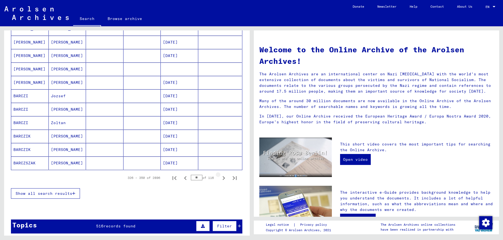
click at [223, 179] on icon "Next page" at bounding box center [224, 178] width 8 height 8
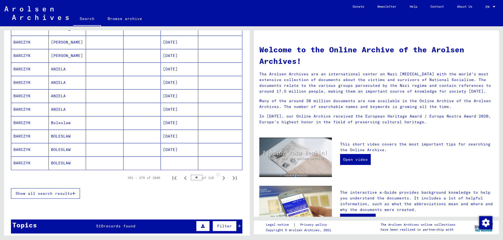
click at [223, 179] on icon "Next page" at bounding box center [224, 178] width 8 height 8
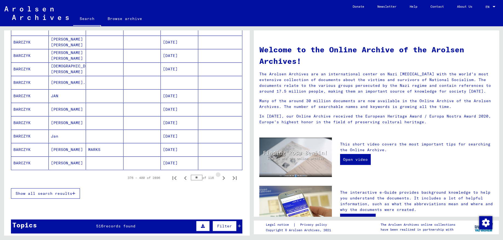
click at [223, 179] on icon "Next page" at bounding box center [224, 178] width 8 height 8
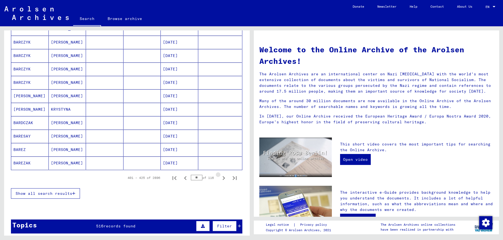
click at [223, 179] on icon "Next page" at bounding box center [224, 178] width 8 height 8
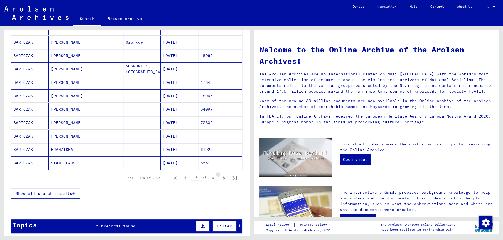
click at [223, 179] on icon "Next page" at bounding box center [224, 178] width 8 height 8
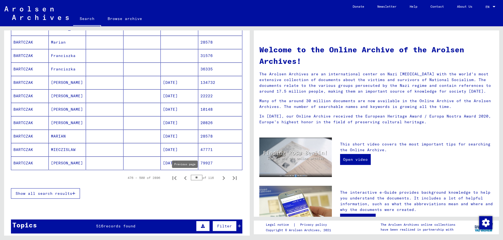
click at [184, 178] on icon "Previous page" at bounding box center [185, 178] width 8 height 8
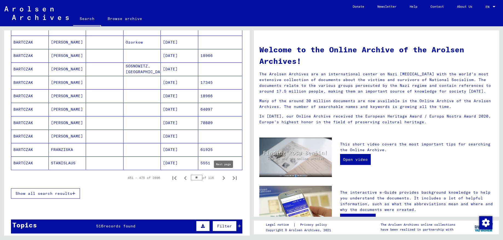
click at [223, 177] on icon "Next page" at bounding box center [224, 178] width 8 height 8
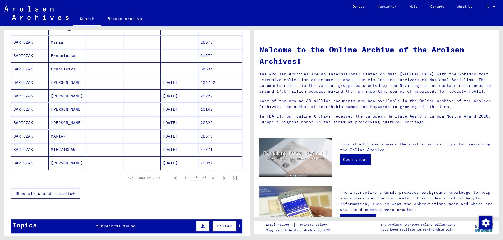
click at [223, 177] on icon "Next page" at bounding box center [224, 178] width 8 height 8
type input "**"
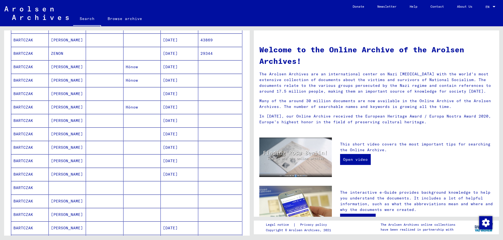
scroll to position [0, 0]
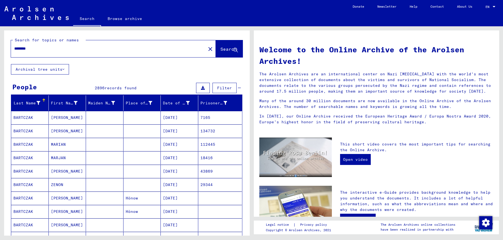
click at [229, 89] on span "Filter" at bounding box center [224, 87] width 15 height 5
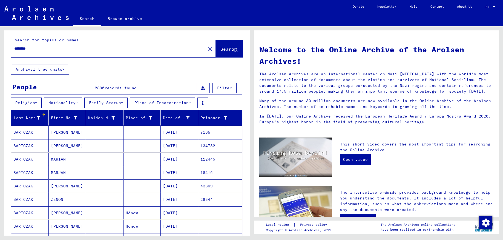
click at [229, 89] on span "Filter" at bounding box center [224, 87] width 15 height 5
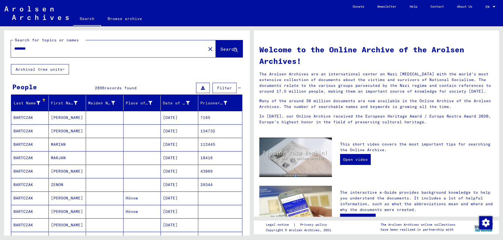
click at [229, 89] on span "Filter" at bounding box center [224, 87] width 15 height 5
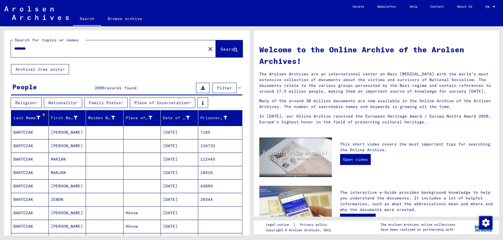
drag, startPoint x: 42, startPoint y: 50, endPoint x: -14, endPoint y: 48, distance: 56.2
click at [14, 48] on input "********" at bounding box center [106, 49] width 185 height 6
type input "**********"
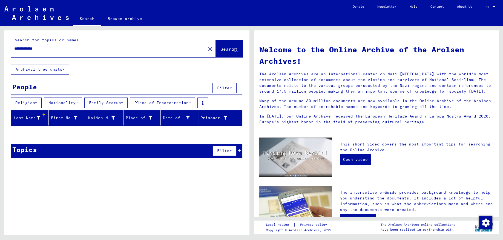
click at [67, 147] on div "Topics Filter" at bounding box center [126, 151] width 231 height 14
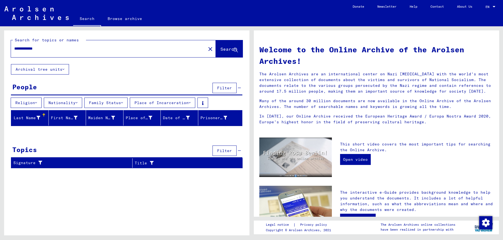
click at [116, 154] on div "Topics Filter" at bounding box center [126, 151] width 231 height 14
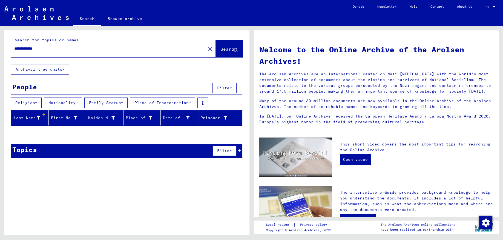
click at [57, 137] on div at bounding box center [126, 133] width 245 height 7
click at [125, 103] on button "Family Status" at bounding box center [105, 102] width 43 height 10
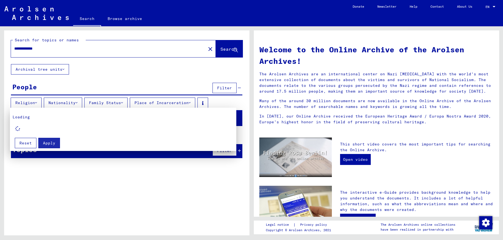
click at [125, 103] on div at bounding box center [251, 120] width 503 height 240
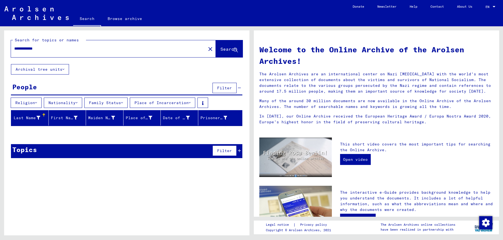
click at [67, 67] on button "Archival tree units" at bounding box center [40, 69] width 58 height 10
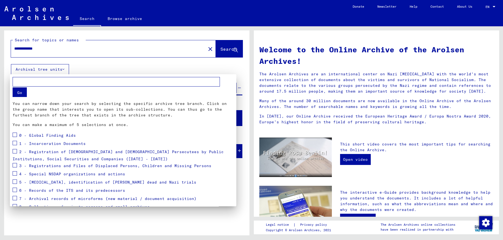
click at [67, 67] on div at bounding box center [251, 120] width 503 height 240
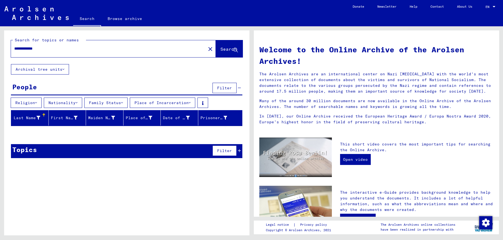
drag, startPoint x: 143, startPoint y: 66, endPoint x: 144, endPoint y: 68, distance: 3.0
click at [143, 66] on div "**********" at bounding box center [126, 96] width 245 height 132
click at [174, 223] on div "**********" at bounding box center [126, 134] width 245 height 209
click at [128, 17] on link "Browse archive" at bounding box center [125, 18] width 48 height 13
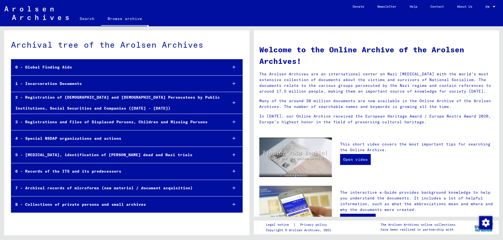
click at [38, 46] on div "Archival tree of the Arolsen Archives" at bounding box center [127, 45] width 232 height 12
click at [89, 18] on link "Search" at bounding box center [87, 18] width 28 height 13
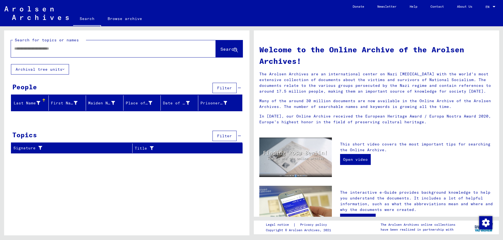
click at [118, 45] on div at bounding box center [105, 48] width 188 height 12
click at [34, 50] on input "text" at bounding box center [106, 49] width 185 height 6
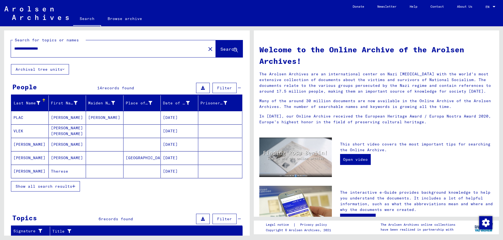
drag, startPoint x: 60, startPoint y: 47, endPoint x: 30, endPoint y: 48, distance: 29.8
click at [30, 48] on input "**********" at bounding box center [106, 49] width 185 height 6
type input "**********"
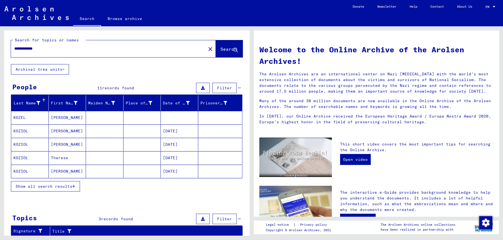
click at [28, 131] on mat-cell "KOZIOL" at bounding box center [30, 130] width 38 height 13
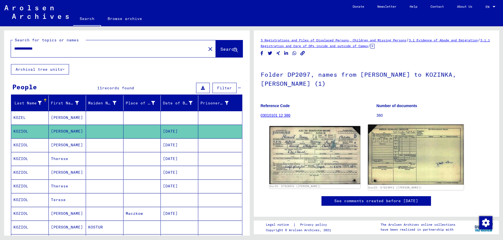
click at [409, 155] on img at bounding box center [416, 155] width 96 height 60
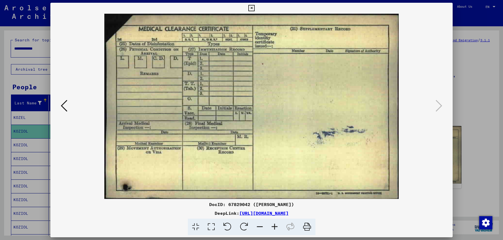
click at [66, 102] on icon at bounding box center [64, 105] width 7 height 13
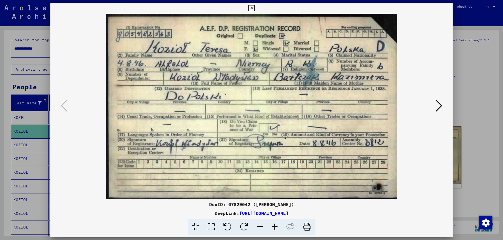
click at [255, 7] on icon at bounding box center [251, 8] width 6 height 7
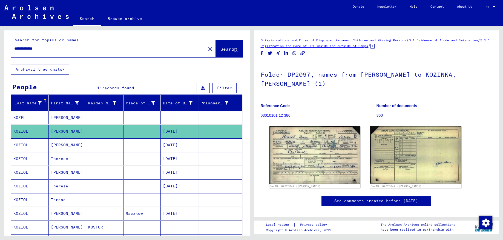
click at [110, 118] on mat-cell at bounding box center [105, 117] width 38 height 13
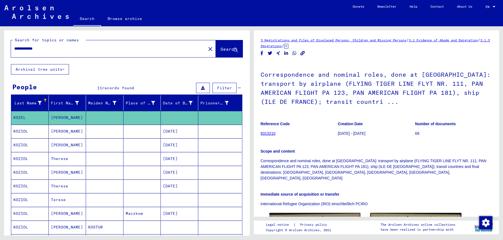
click at [54, 51] on input "**********" at bounding box center [108, 49] width 188 height 6
type input "*"
type input "**********"
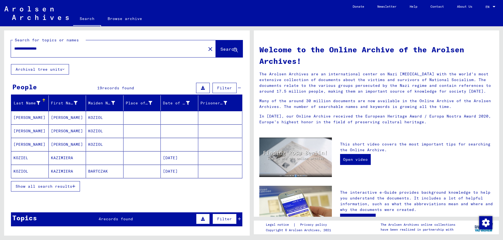
click at [76, 168] on mat-cell "KAZIMIERA" at bounding box center [68, 171] width 38 height 13
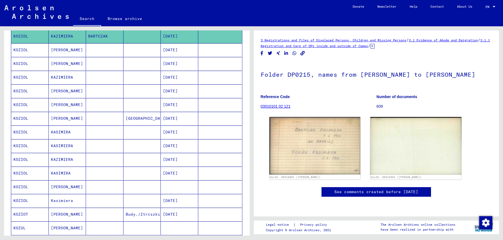
scroll to position [174, 0]
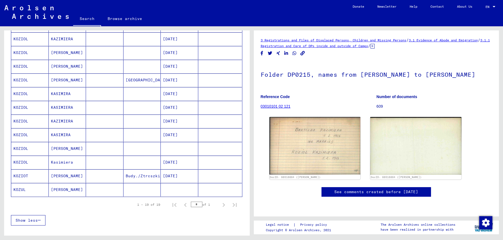
click at [134, 173] on mat-cell "Budy./Ztrcszki/Pow./Poltuk." at bounding box center [142, 175] width 38 height 13
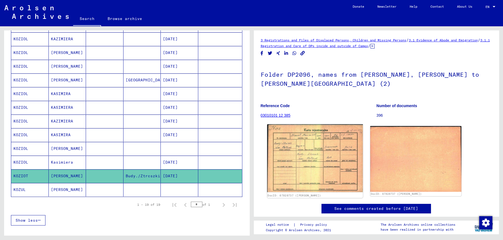
click at [303, 134] on img at bounding box center [315, 158] width 96 height 68
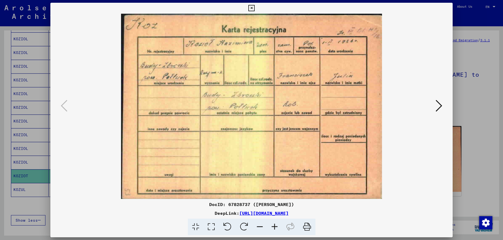
click at [255, 9] on icon at bounding box center [251, 8] width 6 height 7
